Goal: Task Accomplishment & Management: Use online tool/utility

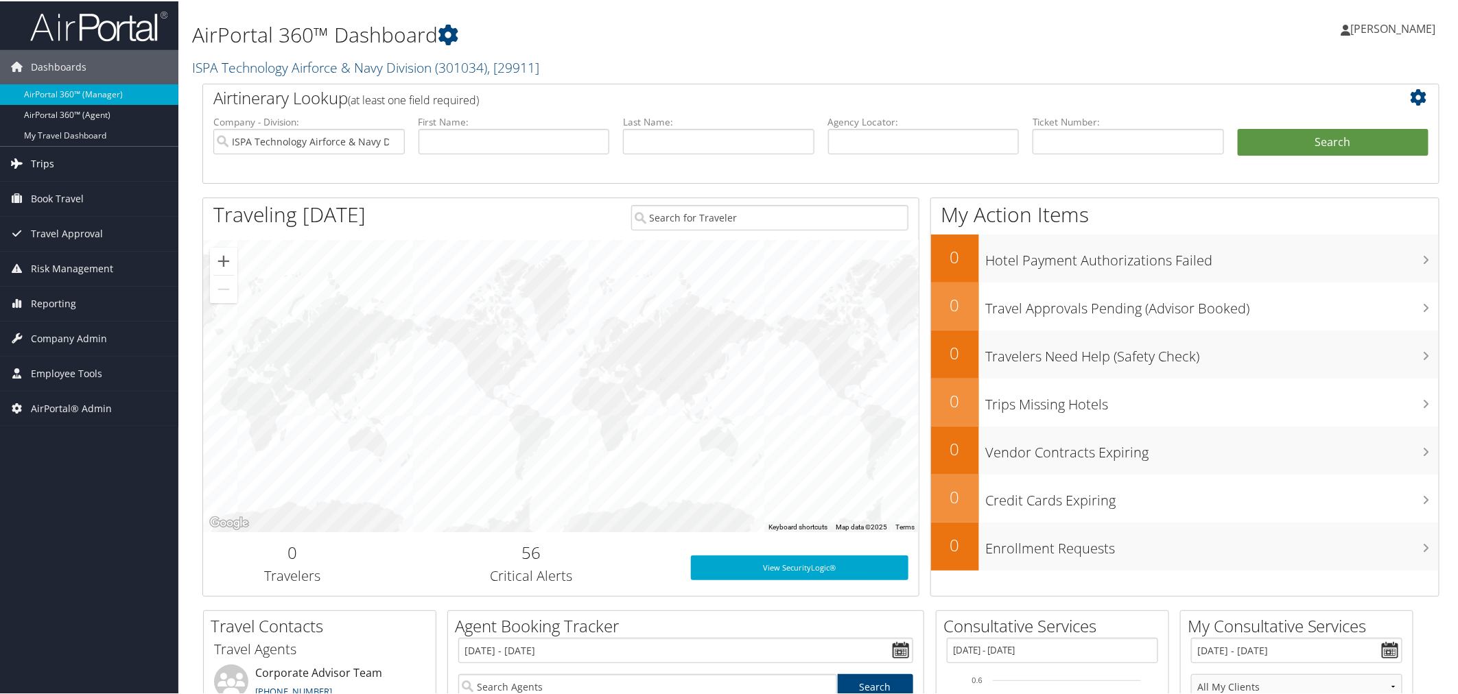
click at [51, 158] on span "Trips" at bounding box center [42, 162] width 23 height 34
click at [89, 506] on span "AirPortal® Admin" at bounding box center [71, 510] width 81 height 34
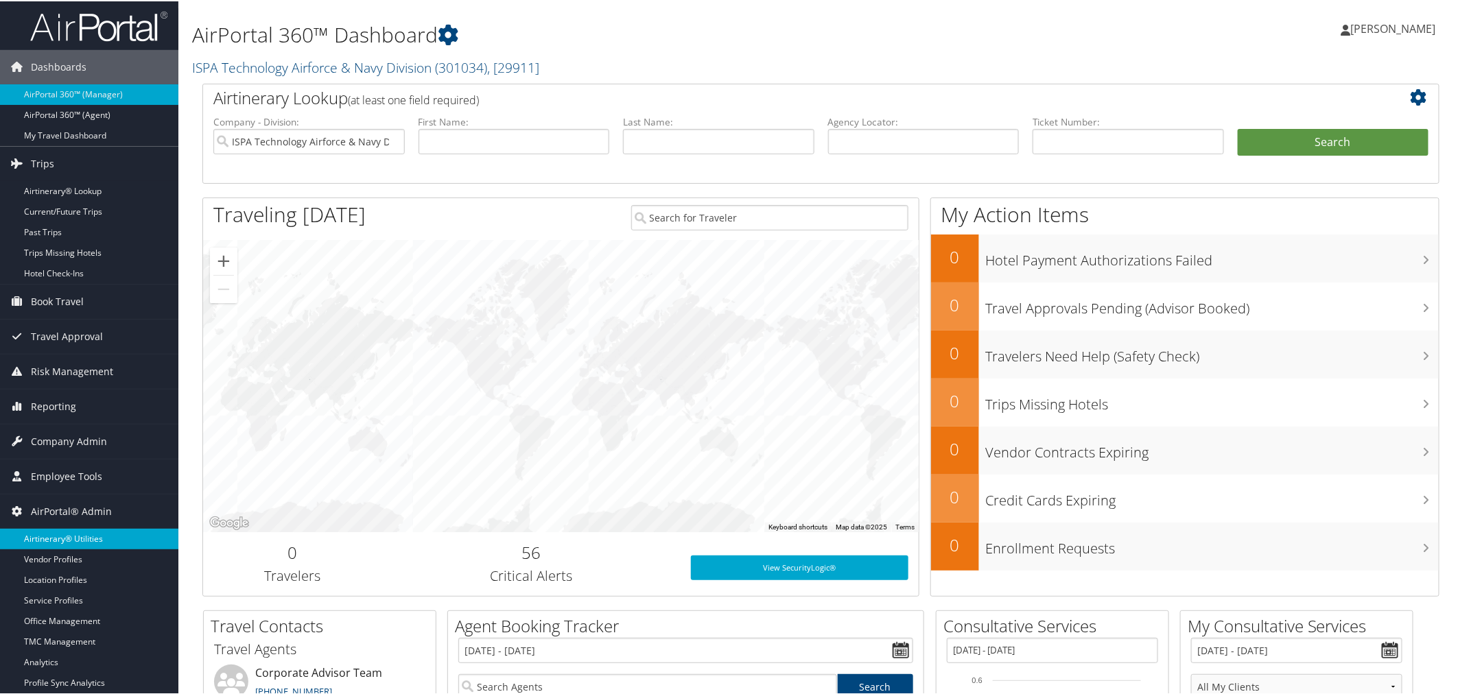
click at [97, 530] on link "Airtinerary® Utilities" at bounding box center [89, 538] width 178 height 21
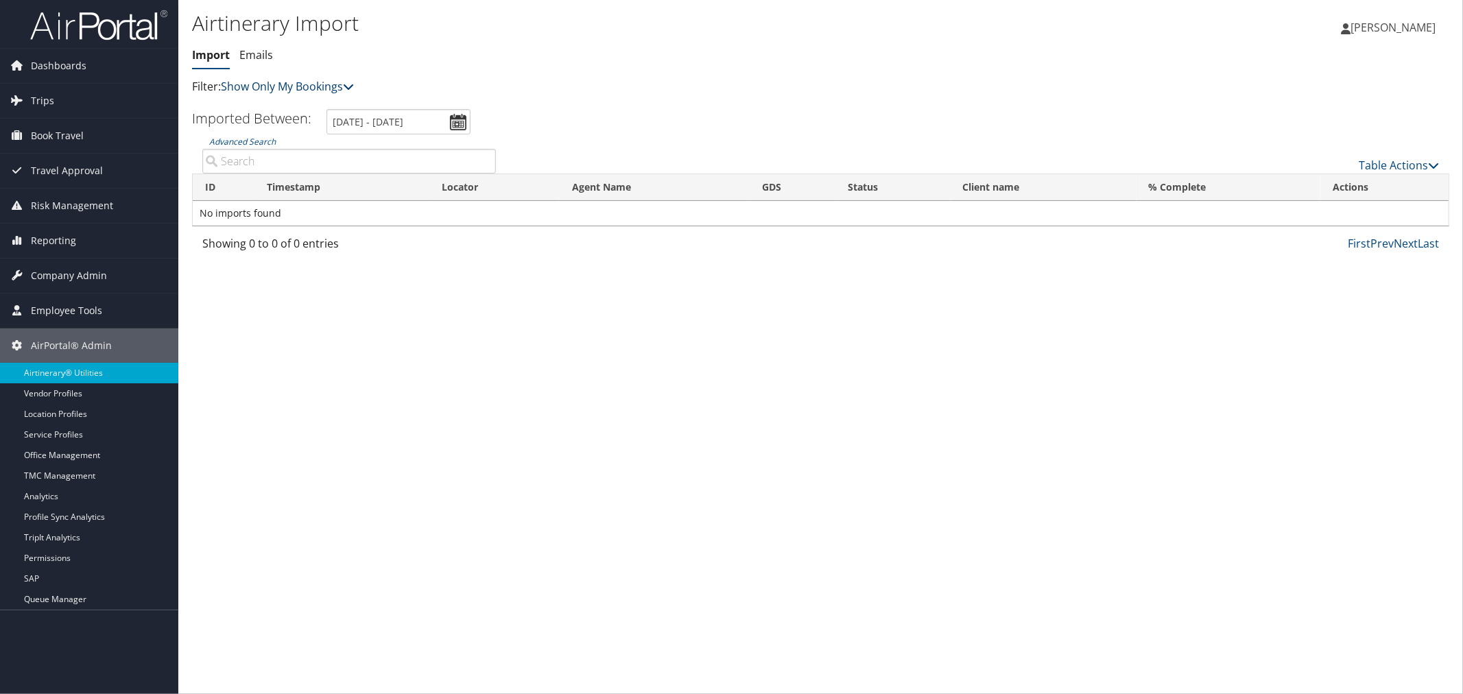
click at [262, 89] on link "Show Only My Bookings" at bounding box center [287, 86] width 133 height 15
click at [268, 101] on link "Show My TMC Bookings" at bounding box center [314, 107] width 180 height 23
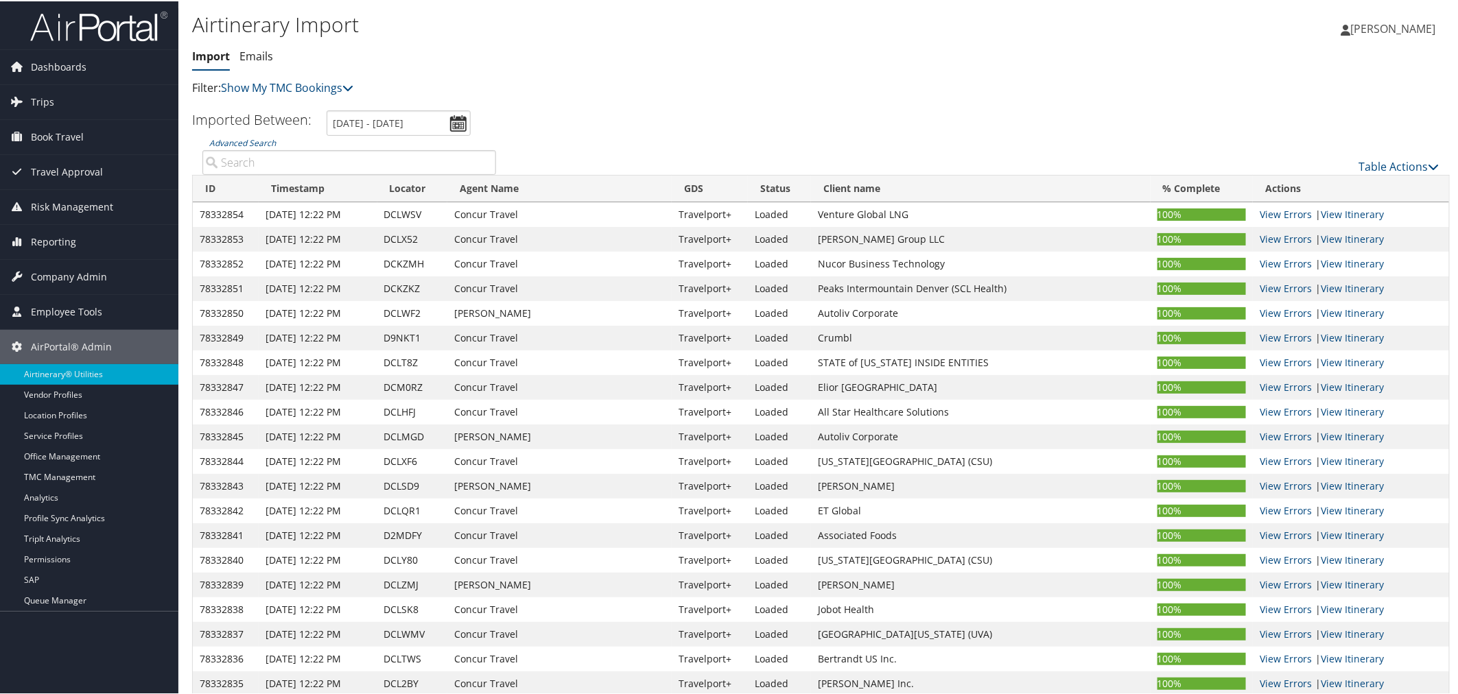
paste input "DC7RL8"
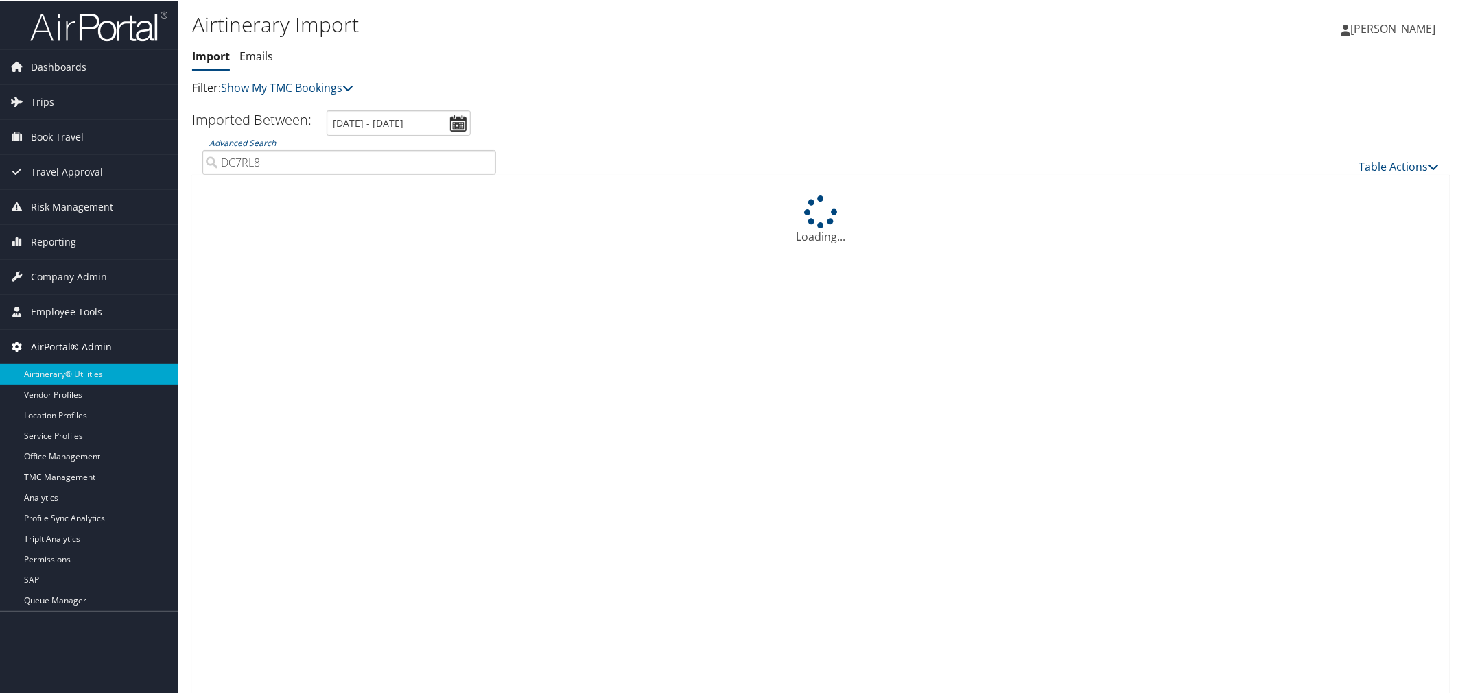
type input "DC7RL8"
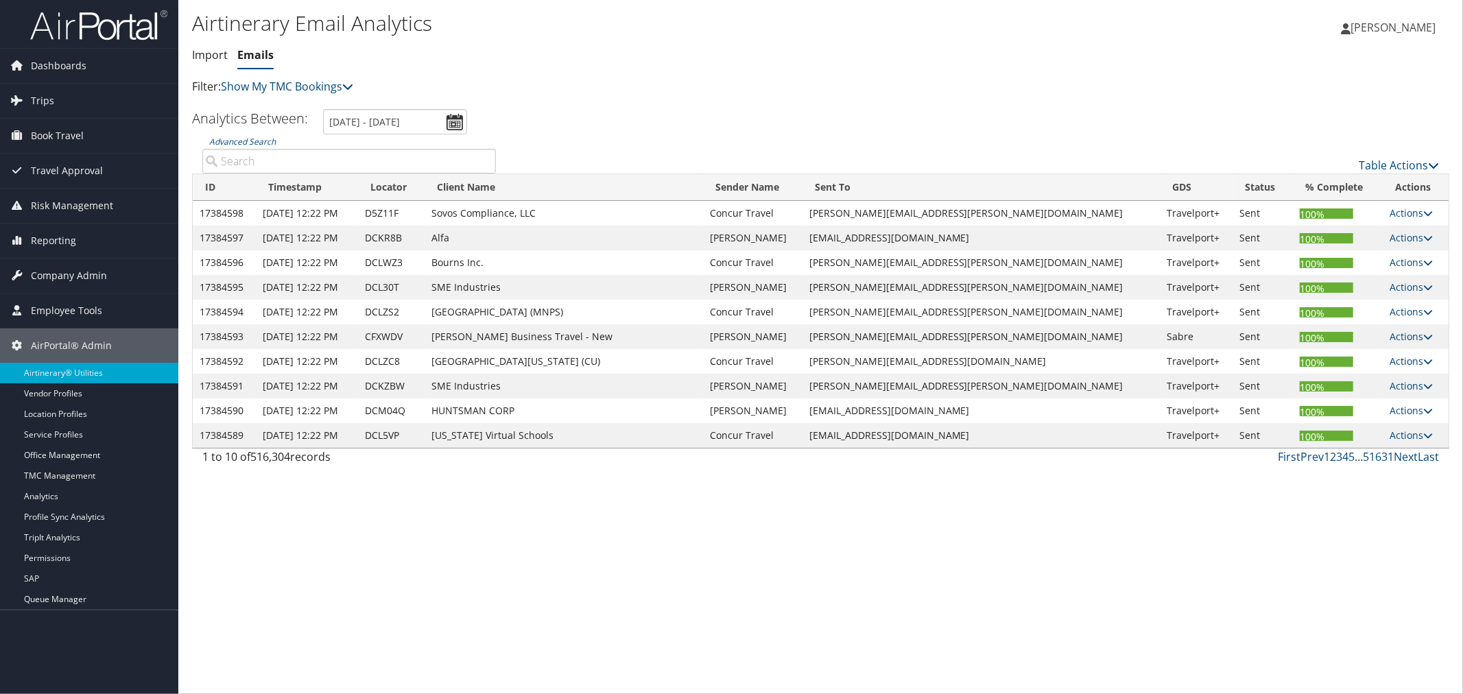
paste input "DC7RL8"
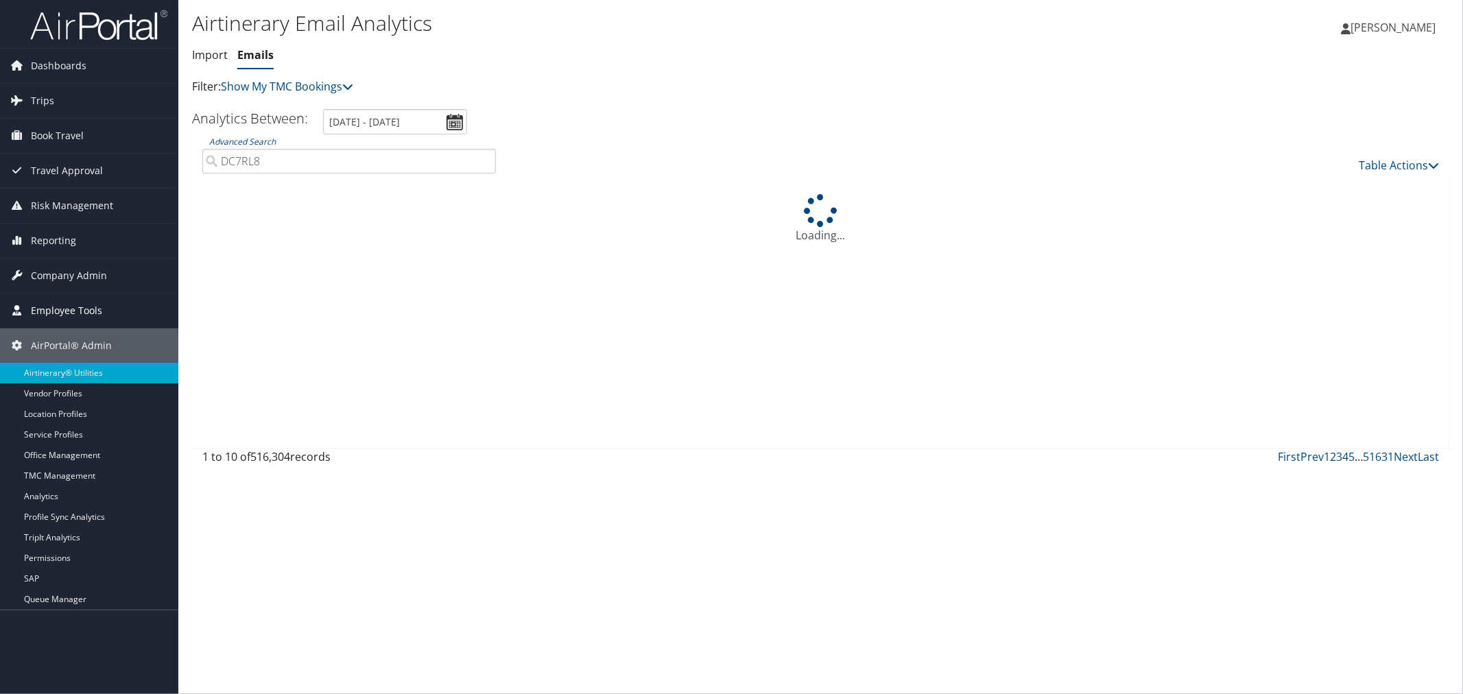
type input "DC7RL8"
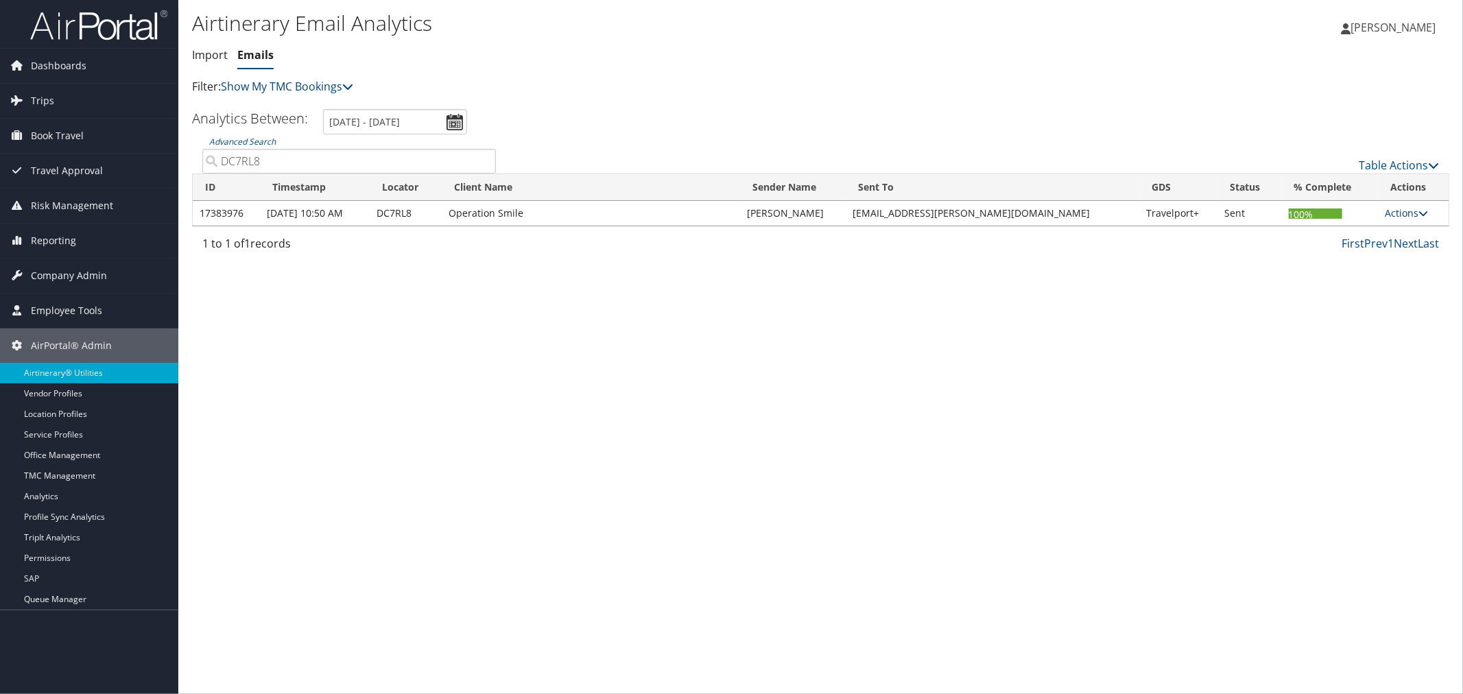
click at [1395, 215] on link "Actions" at bounding box center [1406, 212] width 43 height 13
click at [1376, 257] on link "View Itinerary" at bounding box center [1380, 256] width 86 height 23
click at [1402, 215] on link "Actions" at bounding box center [1406, 212] width 43 height 13
click at [1390, 270] on link "View CCs" at bounding box center [1380, 279] width 86 height 23
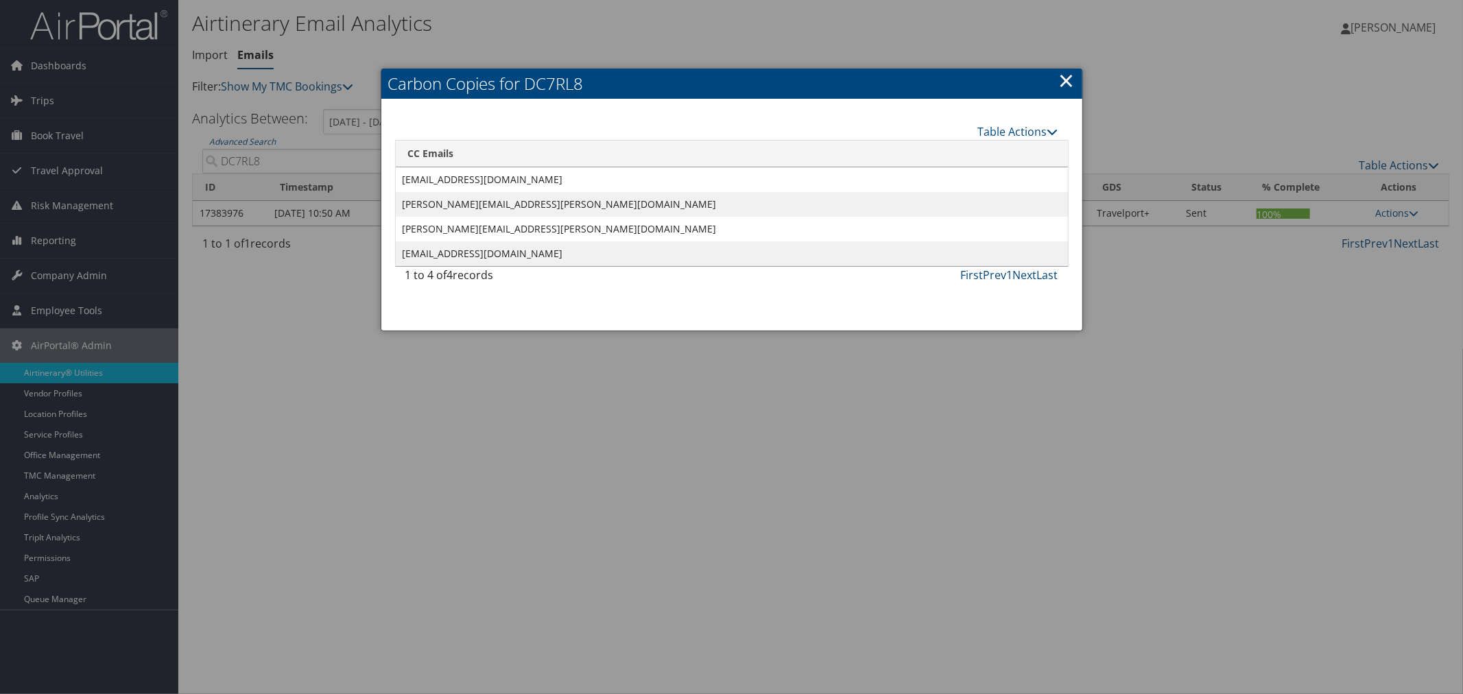
click at [635, 36] on div at bounding box center [731, 347] width 1463 height 694
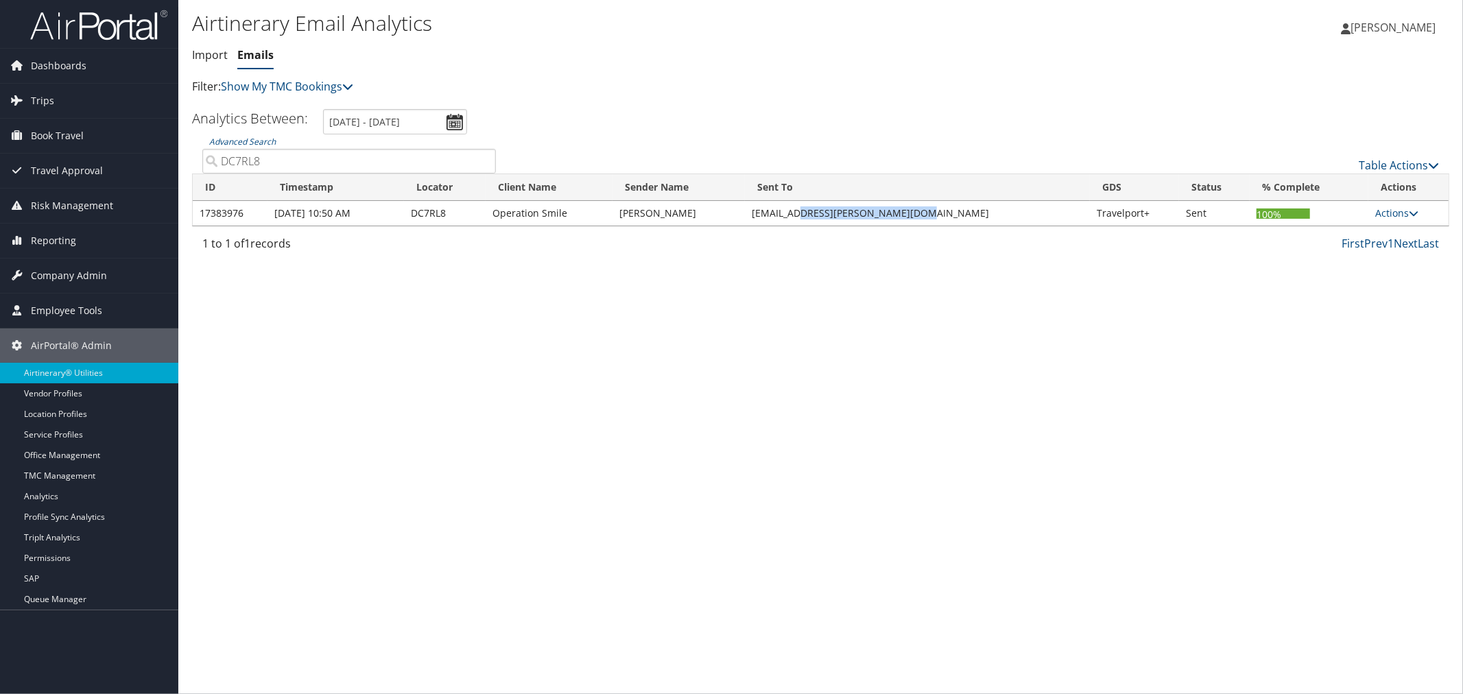
drag, startPoint x: 950, startPoint y: 214, endPoint x: 734, endPoint y: 215, distance: 216.1
click at [798, 213] on td "JONATAN.MUNOZ@OPERATIONSMILE.ORG" at bounding box center [917, 213] width 345 height 25
drag, startPoint x: 585, startPoint y: 211, endPoint x: 493, endPoint y: 215, distance: 92.0
click at [493, 215] on td "Operation Smile" at bounding box center [549, 213] width 127 height 25
copy td "Operation Smile"
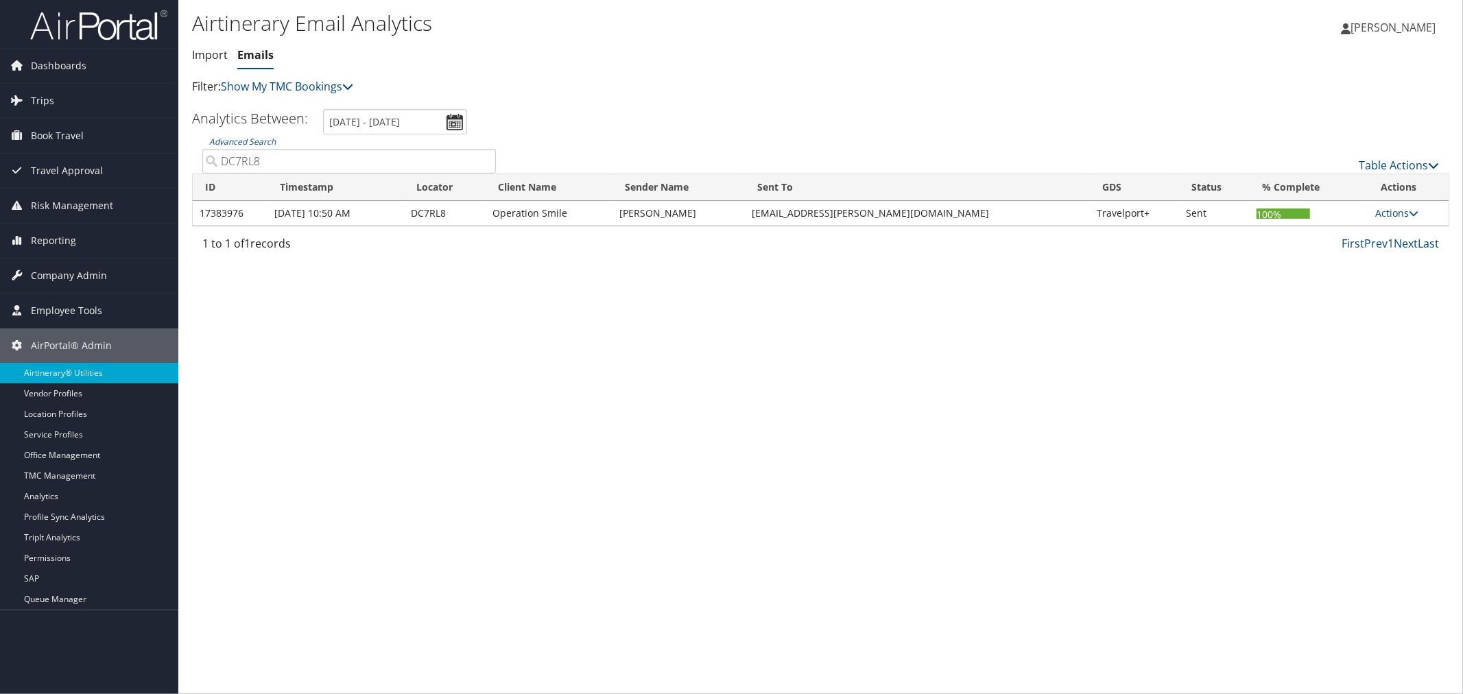
click at [1375, 215] on td "Actions View Errors View Itinerary View CCs" at bounding box center [1409, 213] width 80 height 25
click at [1380, 215] on link "Actions" at bounding box center [1397, 212] width 43 height 13
click at [1361, 276] on link "View CCs" at bounding box center [1373, 279] width 86 height 23
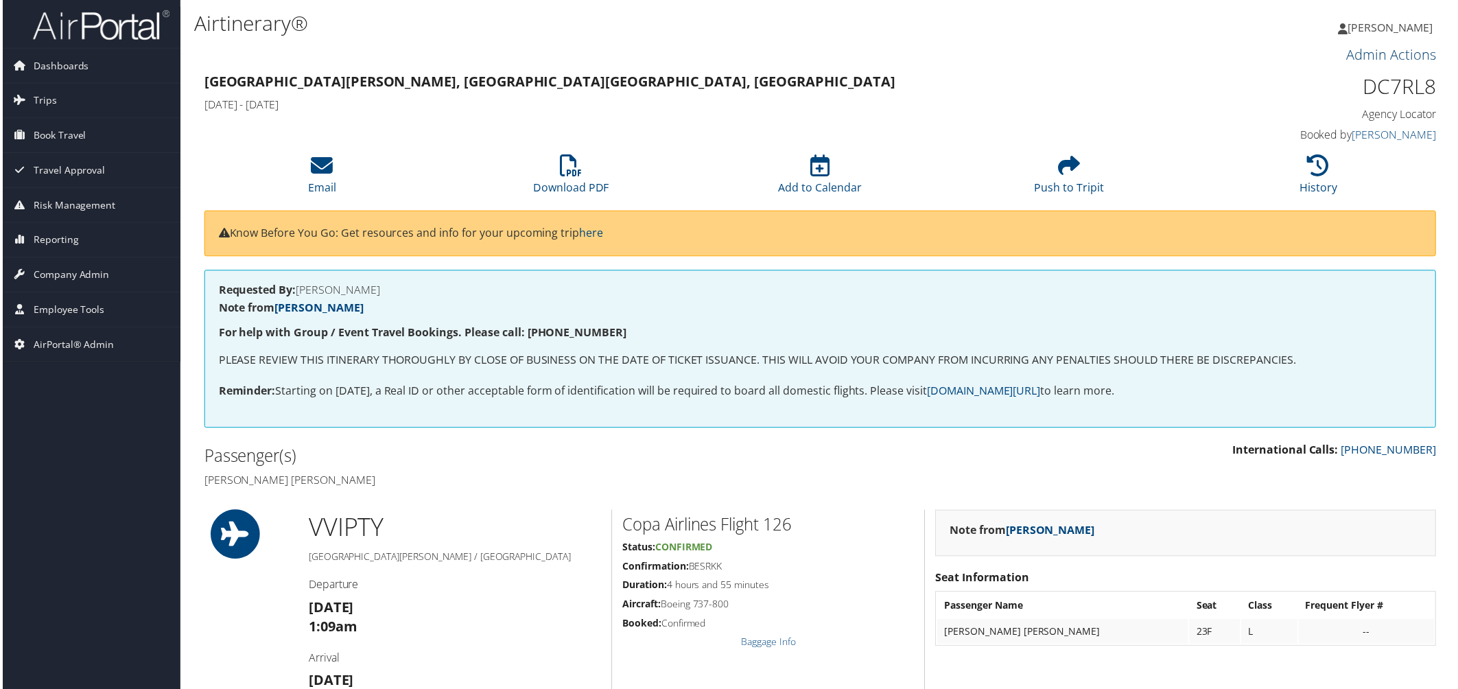
click at [1360, 54] on link "Admin Actions" at bounding box center [1394, 54] width 90 height 19
click at [1339, 67] on link "Repair Airtinerary®" at bounding box center [1378, 77] width 111 height 23
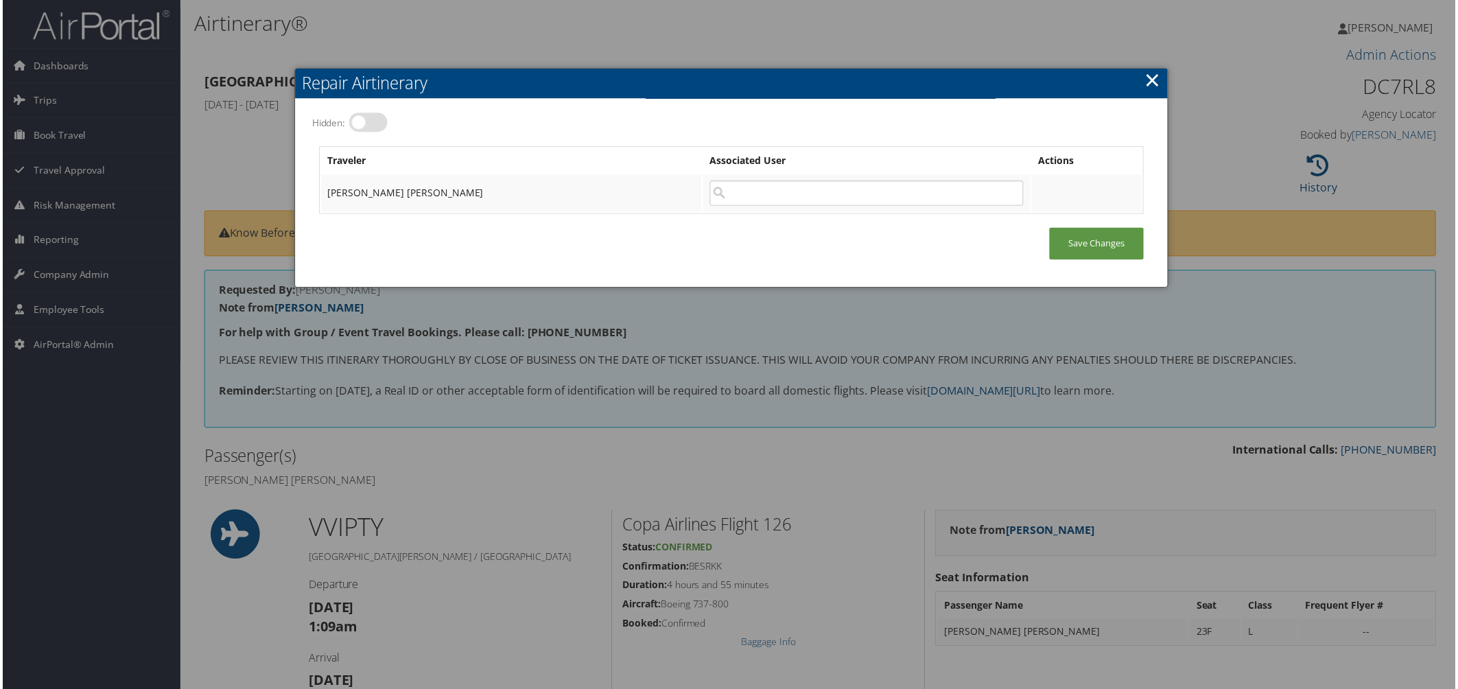
click at [1146, 76] on link "×" at bounding box center [1154, 80] width 16 height 27
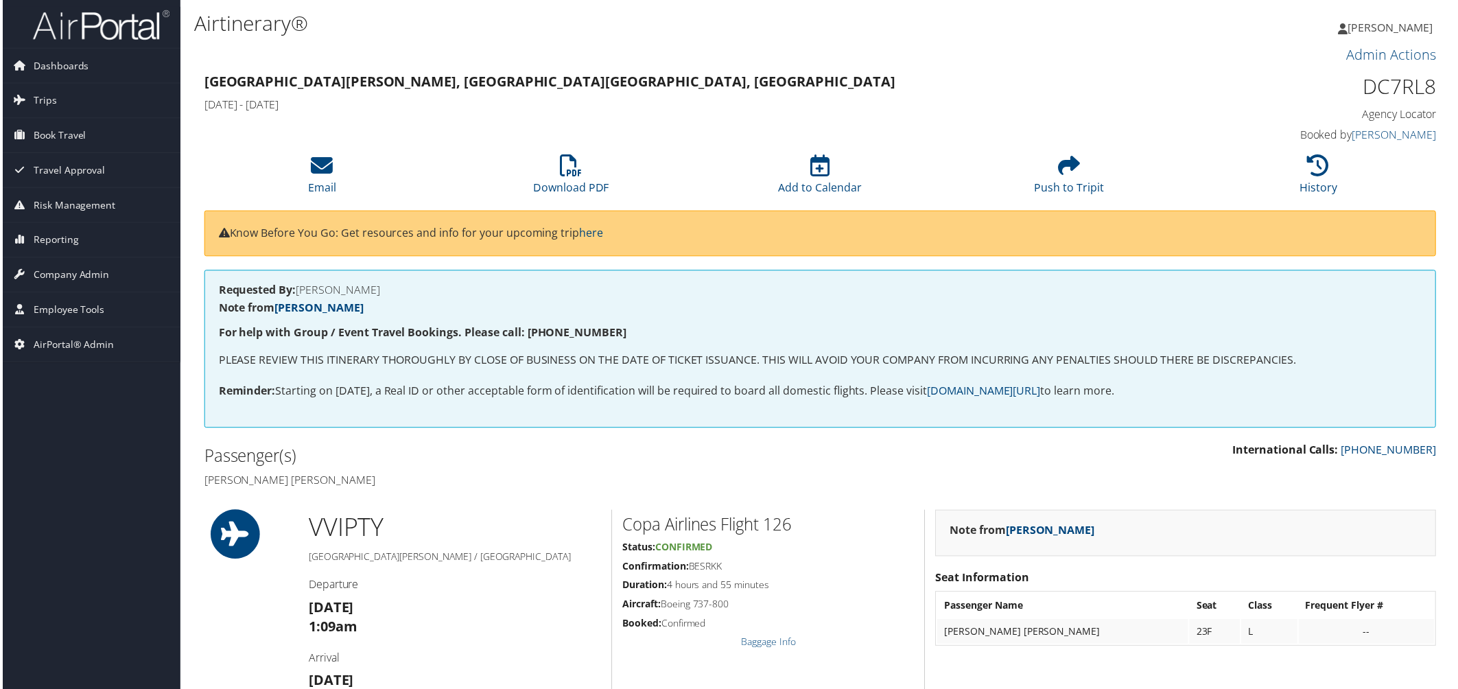
click at [537, 69] on div "Admin Actions Repair Airtinerary®" at bounding box center [821, 56] width 1258 height 27
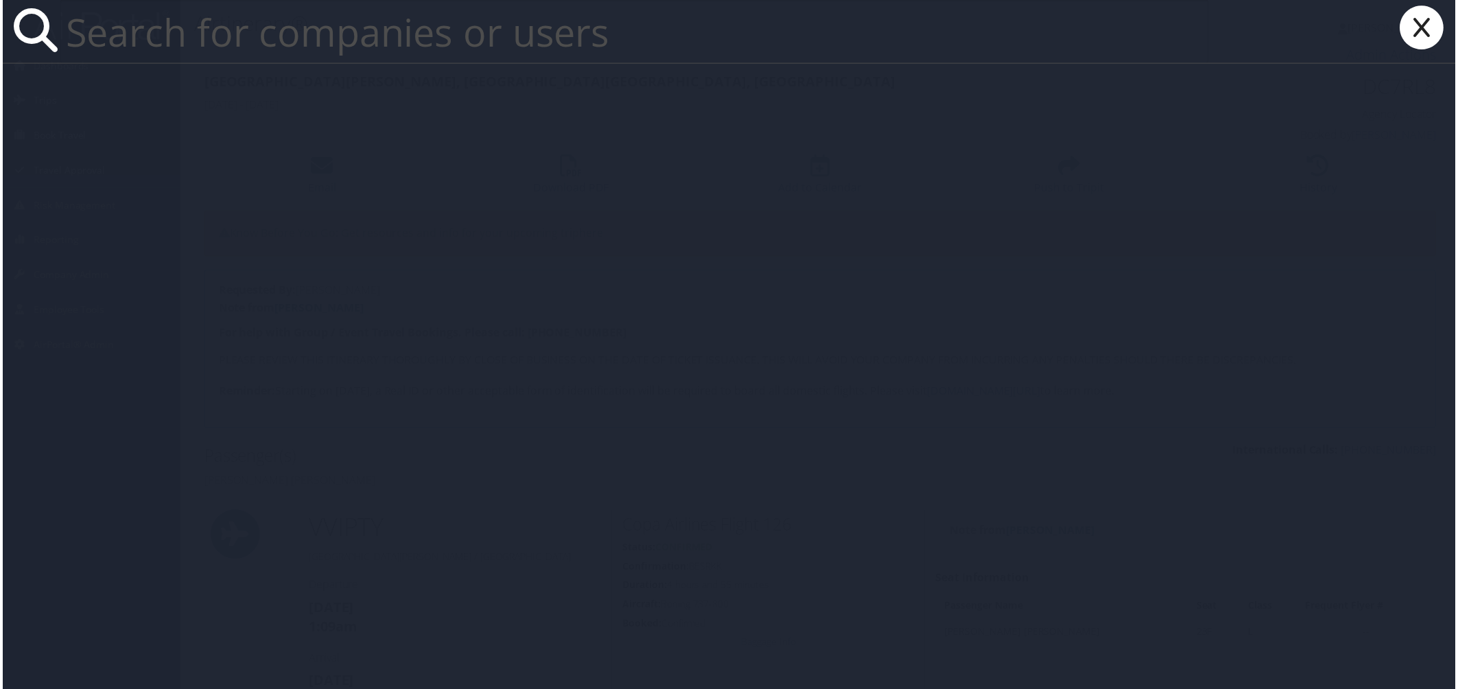
paste input "Operation Smile"
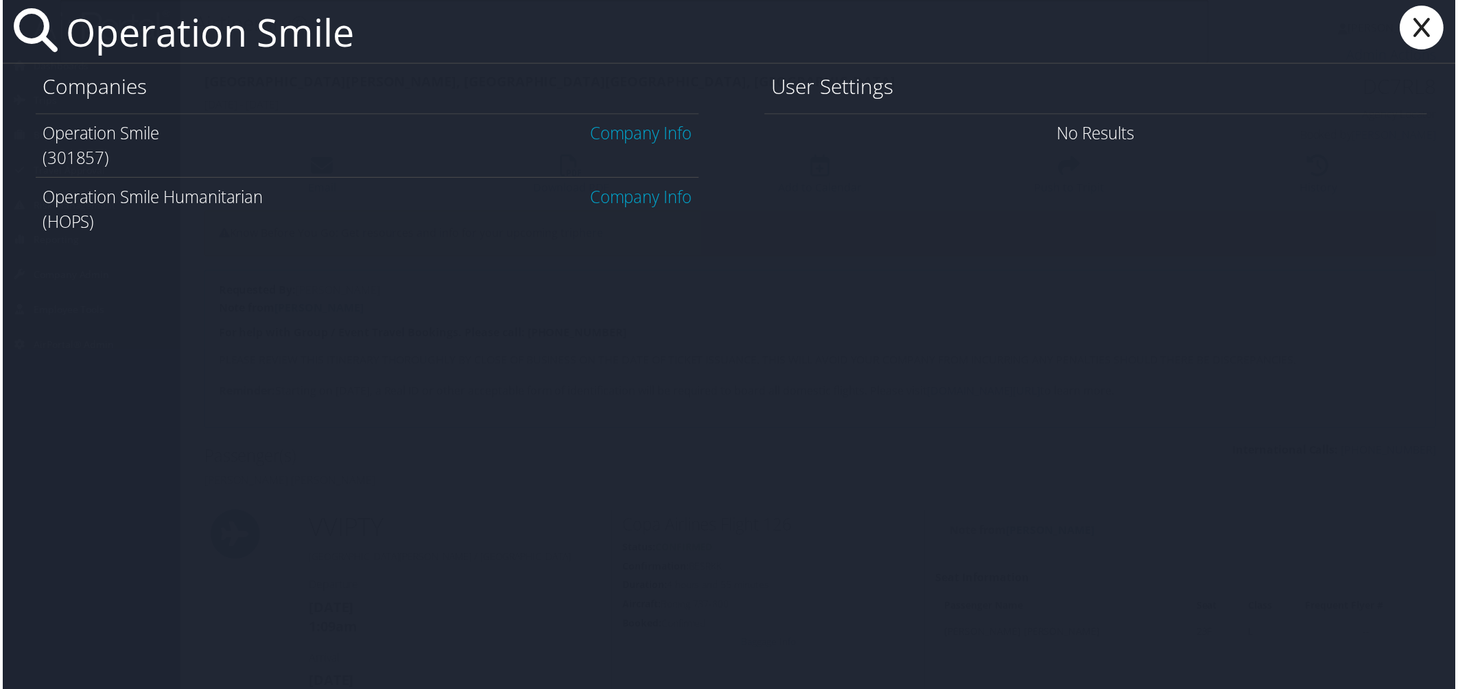
type input "Operation Smile"
click at [613, 133] on link "Company Info" at bounding box center [641, 133] width 102 height 23
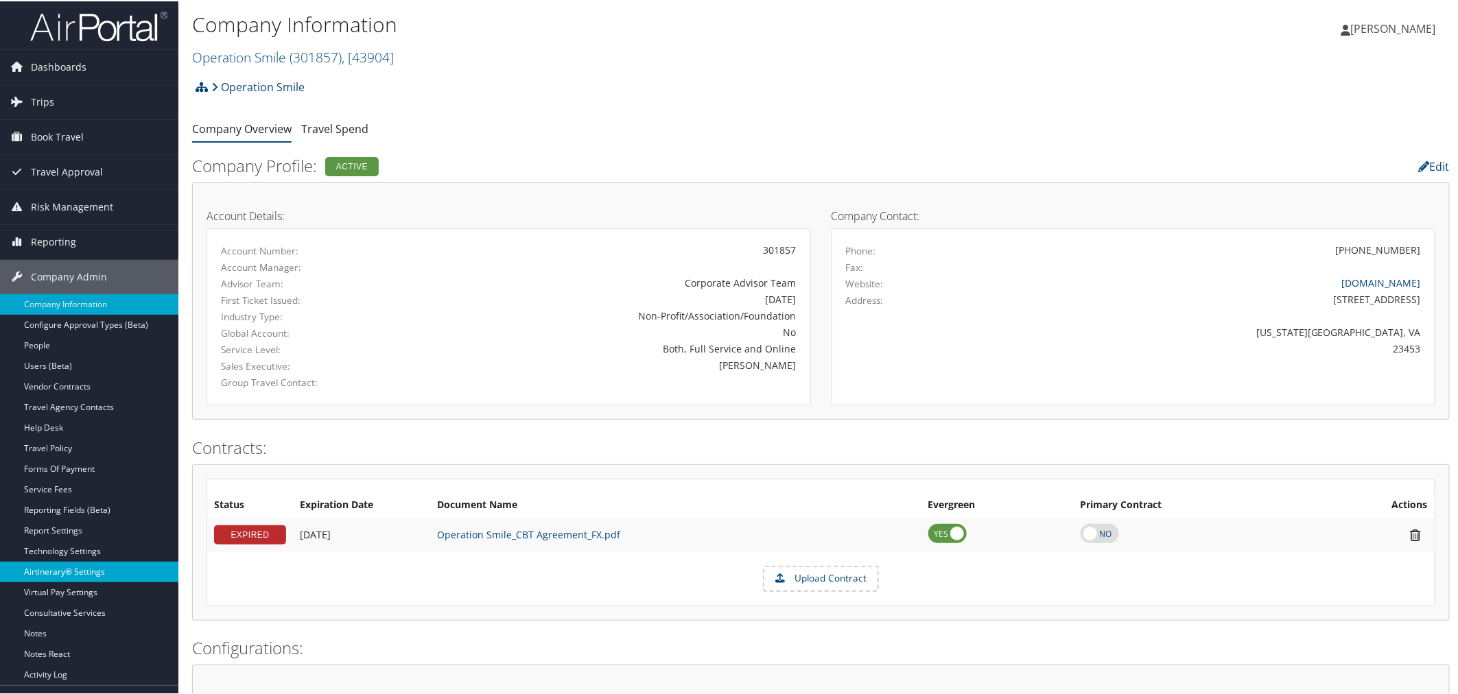
click at [79, 574] on link "Airtinerary® Settings" at bounding box center [89, 570] width 178 height 21
